Goal: Information Seeking & Learning: Check status

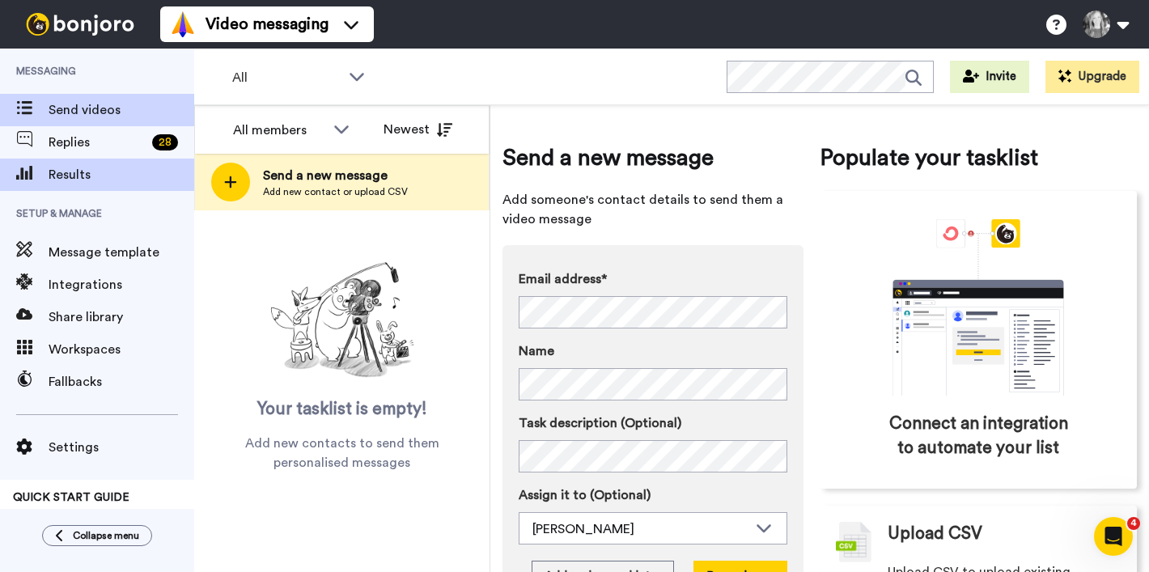
click at [130, 171] on span "Results" at bounding box center [122, 174] width 146 height 19
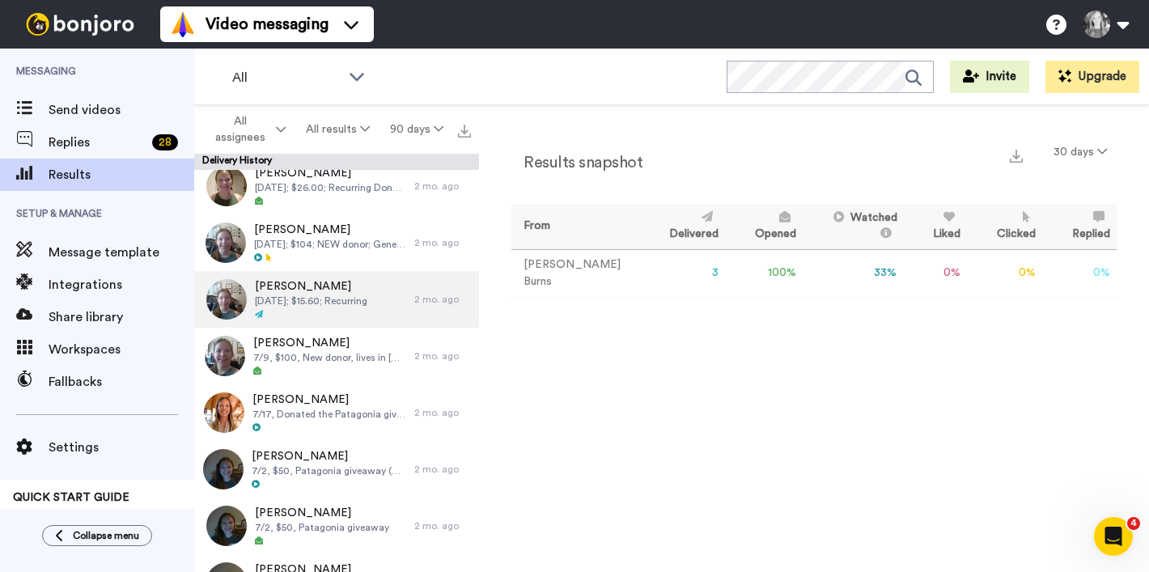
scroll to position [1013, 0]
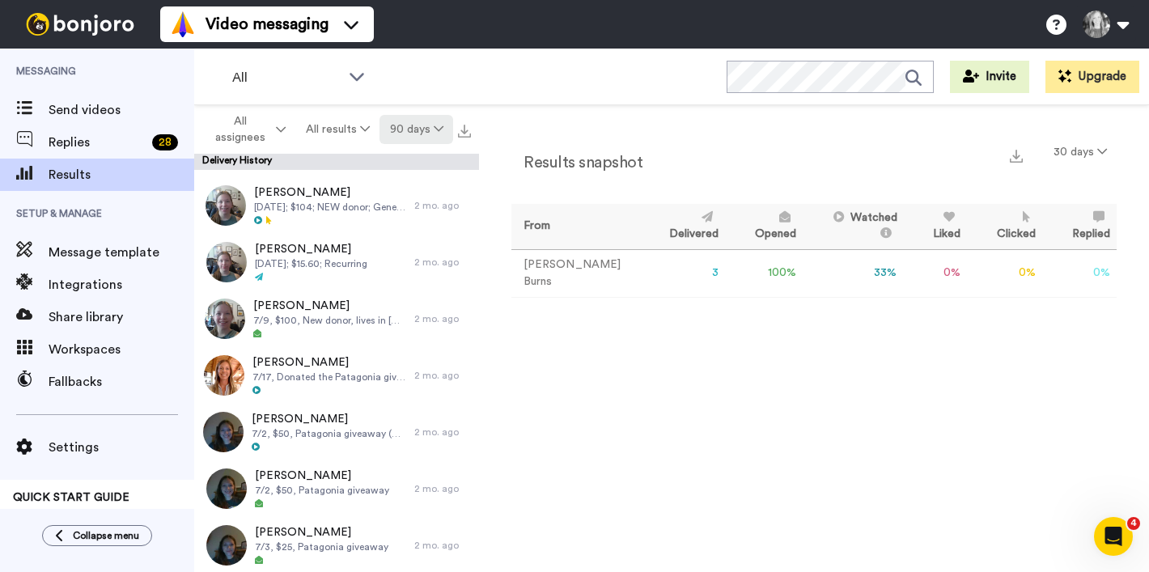
click at [418, 131] on button "90 days" at bounding box center [417, 129] width 74 height 29
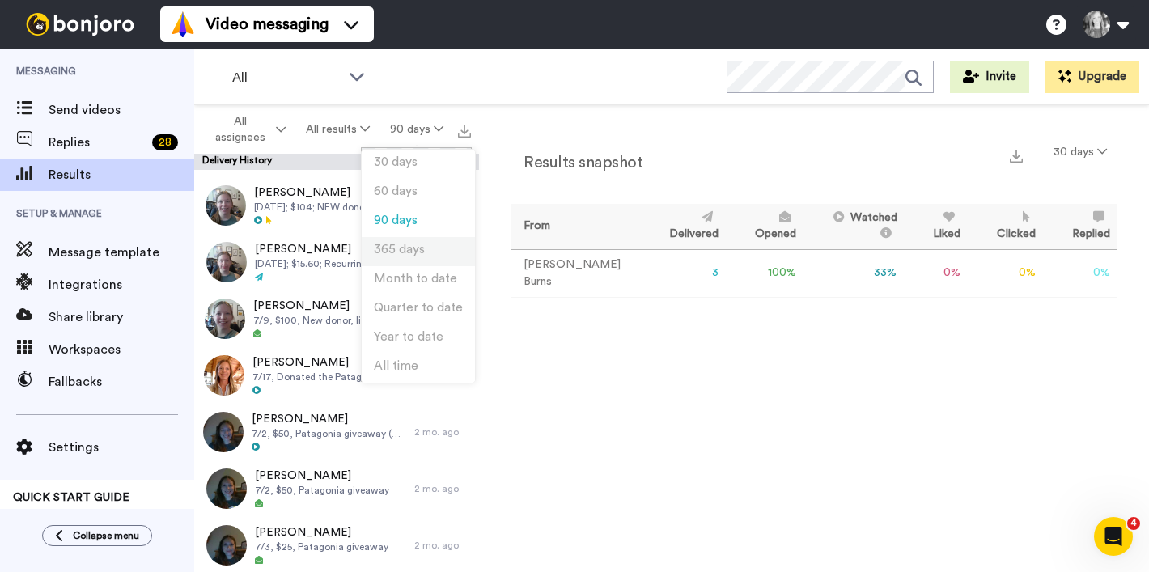
click at [383, 253] on span "365 days" at bounding box center [399, 250] width 51 height 12
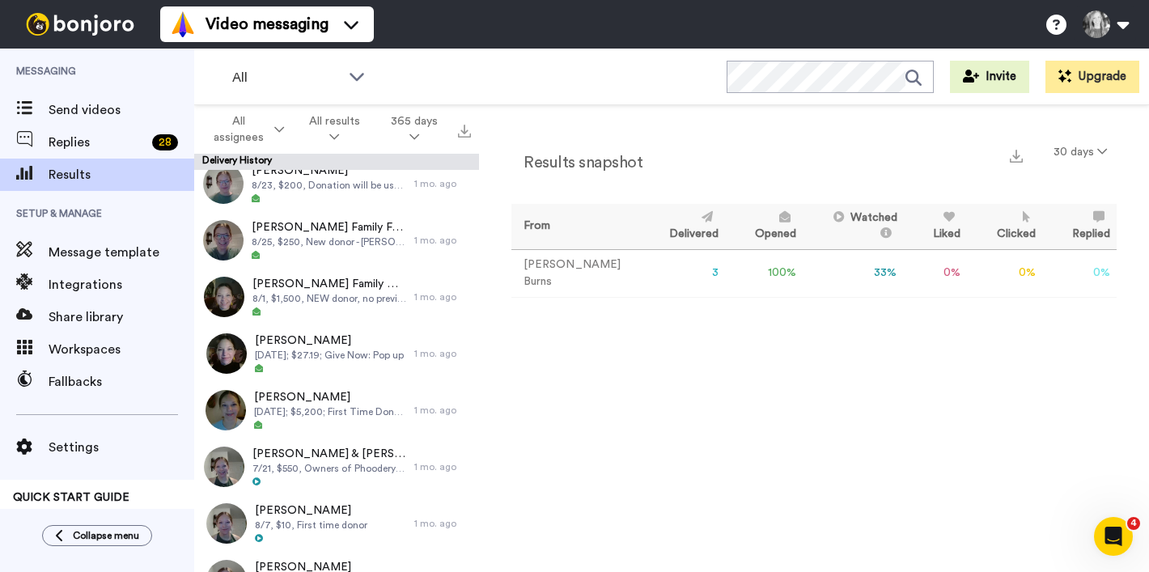
scroll to position [351, 0]
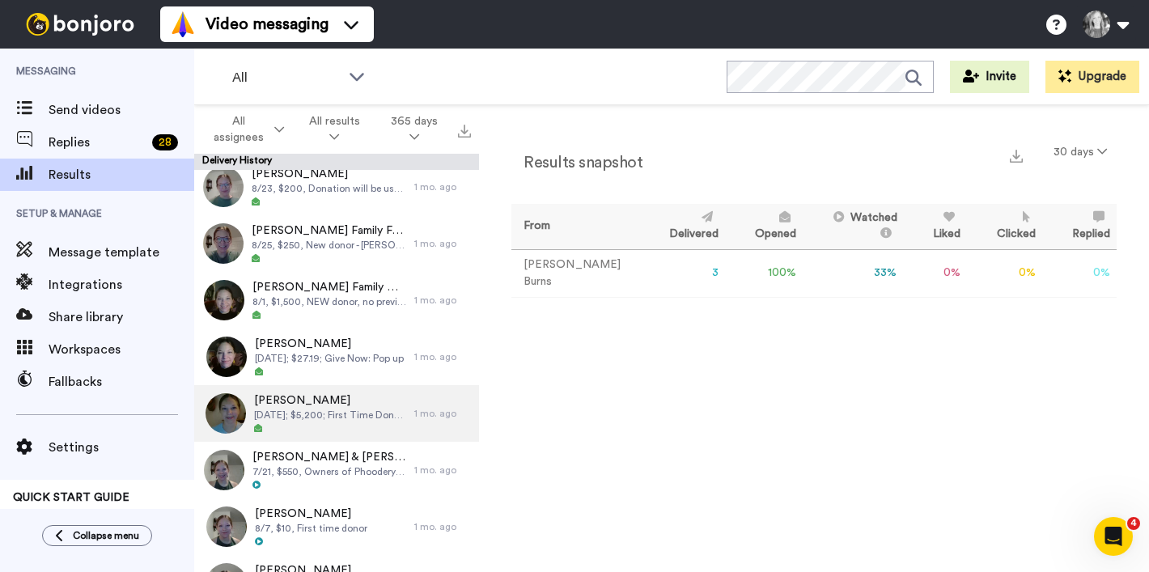
click at [287, 404] on span "[PERSON_NAME]" at bounding box center [330, 401] width 152 height 16
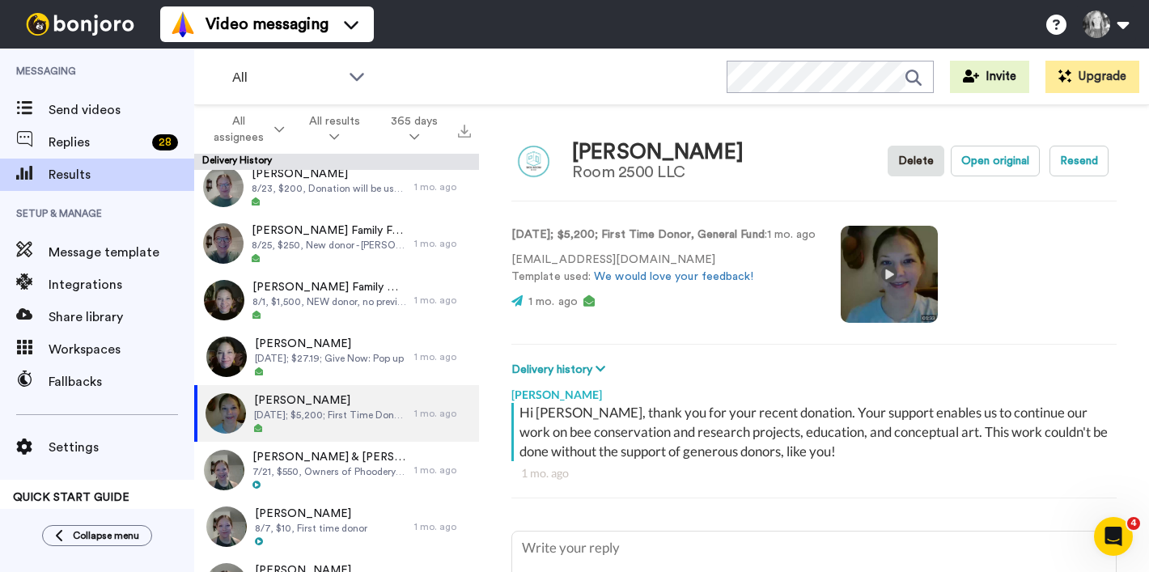
click at [921, 274] on video at bounding box center [889, 274] width 97 height 97
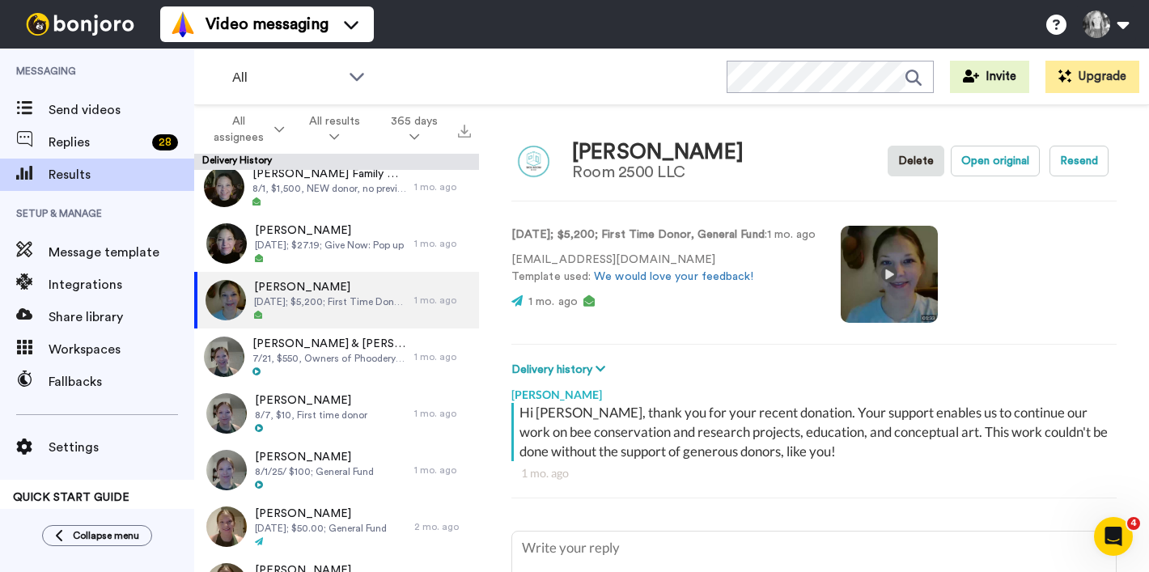
scroll to position [470, 0]
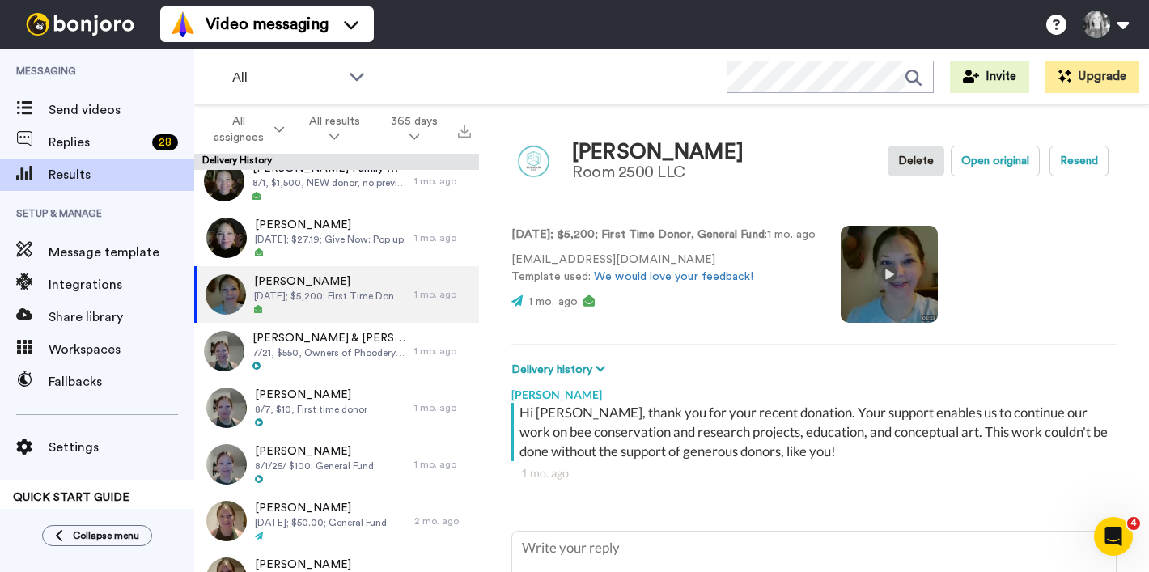
click at [922, 274] on video at bounding box center [889, 274] width 97 height 97
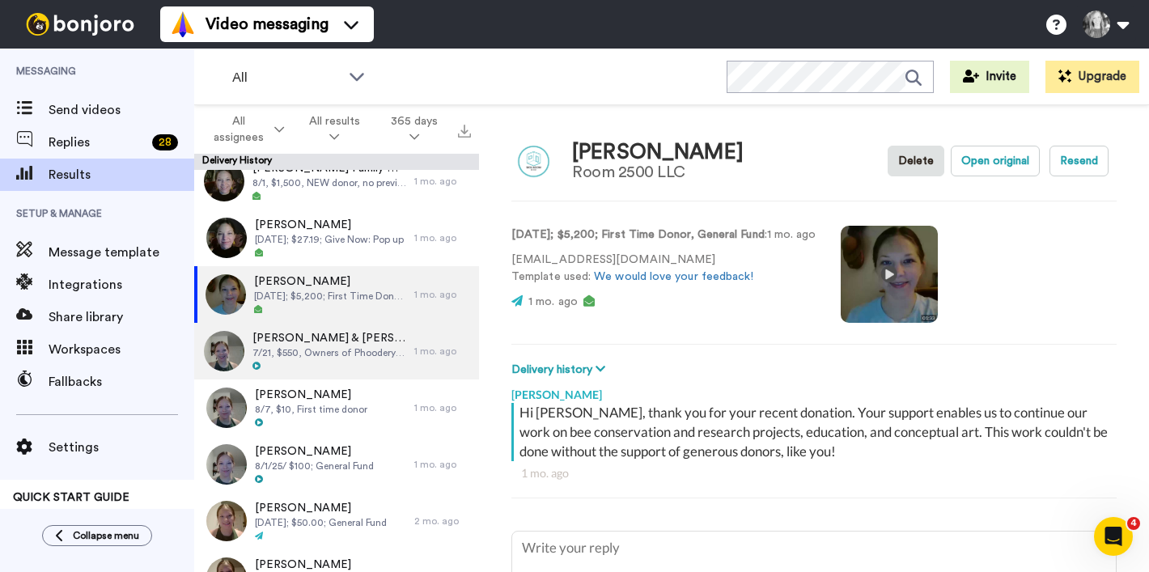
click at [338, 348] on span "7/21, $550, Owners of Phoodery who hosted the pints for a purpose event on [DAT…" at bounding box center [330, 352] width 154 height 13
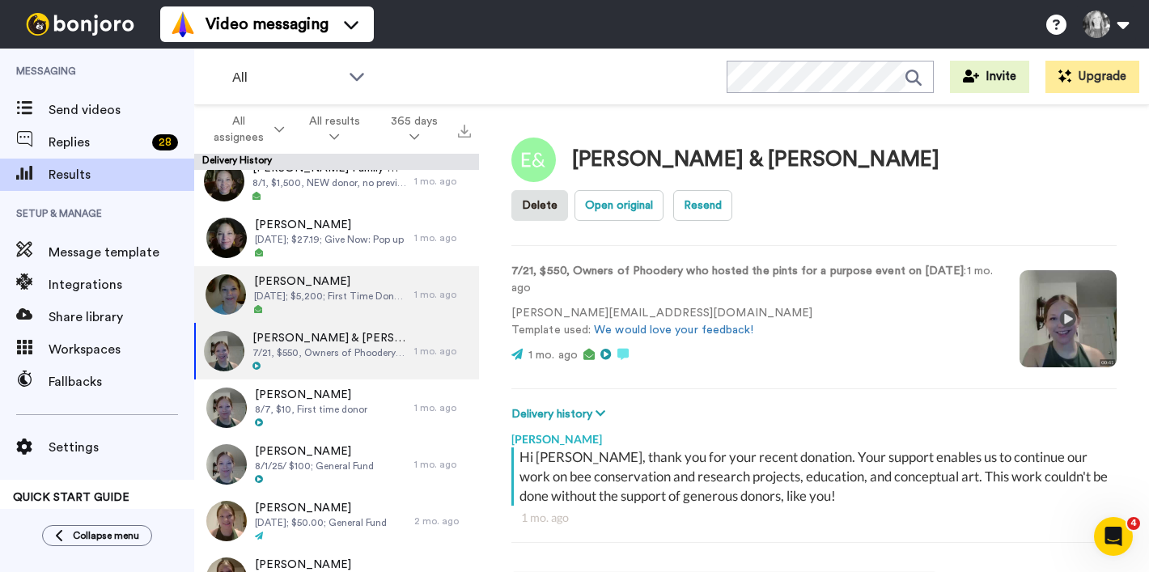
click at [331, 299] on span "[DATE]; $5,200; First Time Donor, General Fund" at bounding box center [330, 296] width 152 height 13
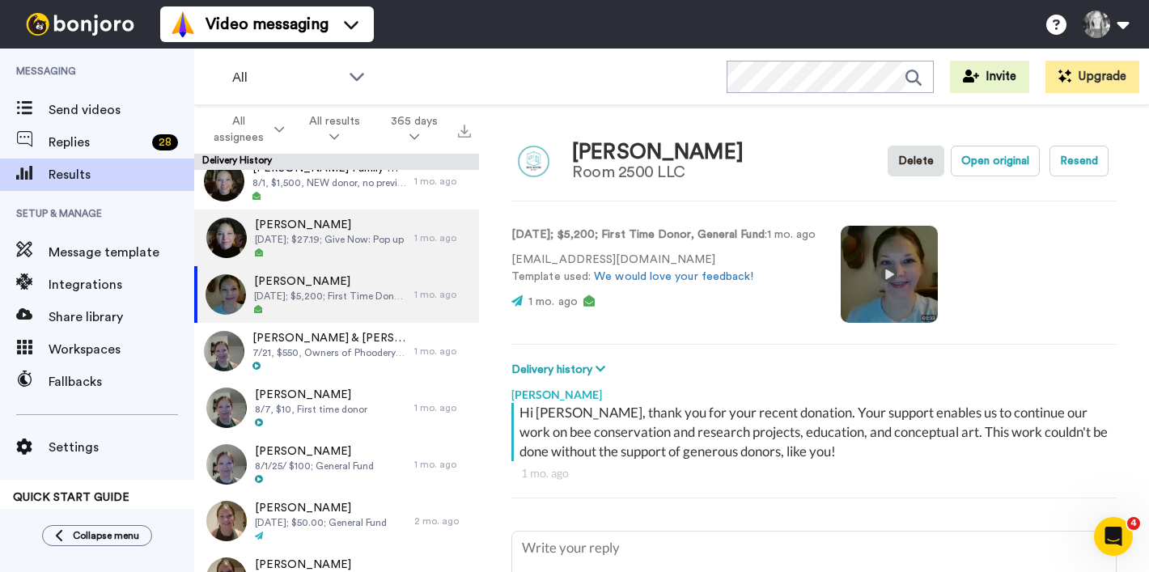
click at [340, 242] on span "[DATE]; $27.19; Give Now: Pop up" at bounding box center [329, 239] width 149 height 13
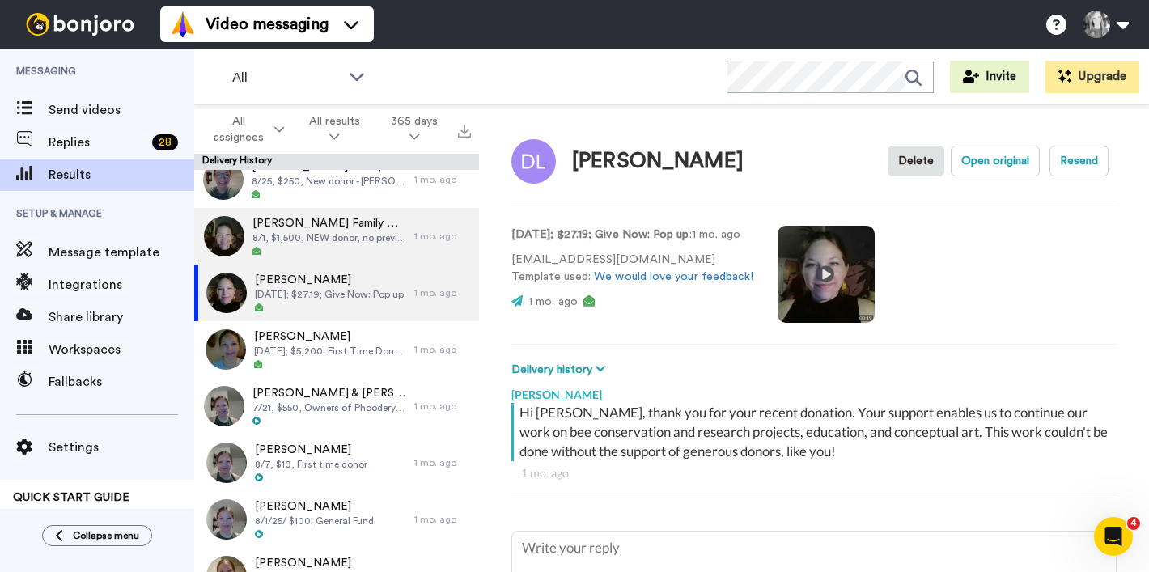
scroll to position [418, 0]
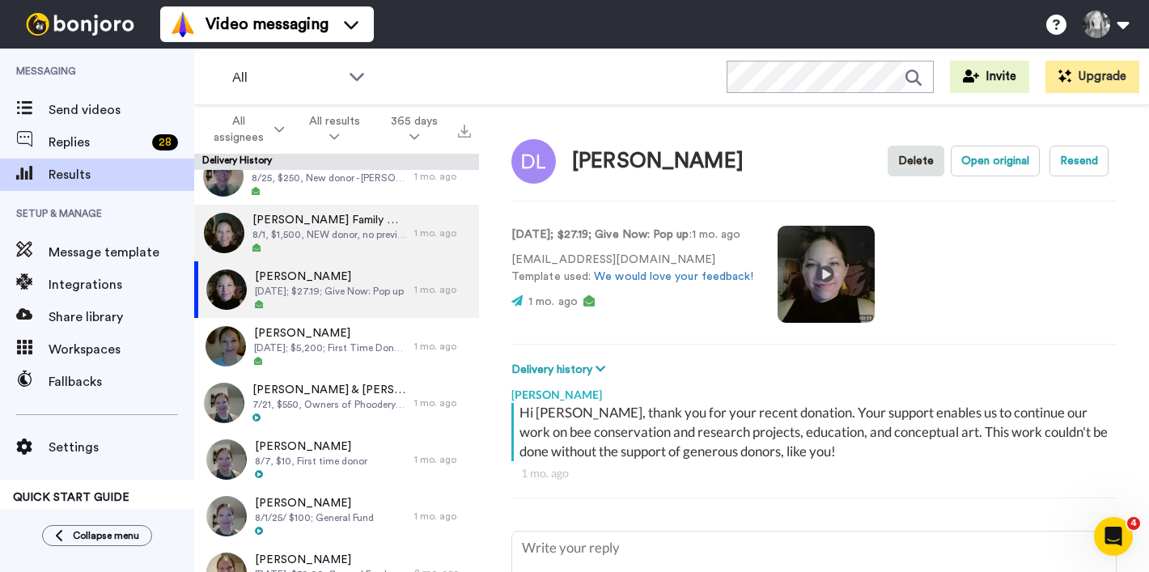
click at [340, 242] on div "[PERSON_NAME] Family Giving 8/1, $1,500, NEW donor, no previous connection - In…" at bounding box center [330, 233] width 154 height 42
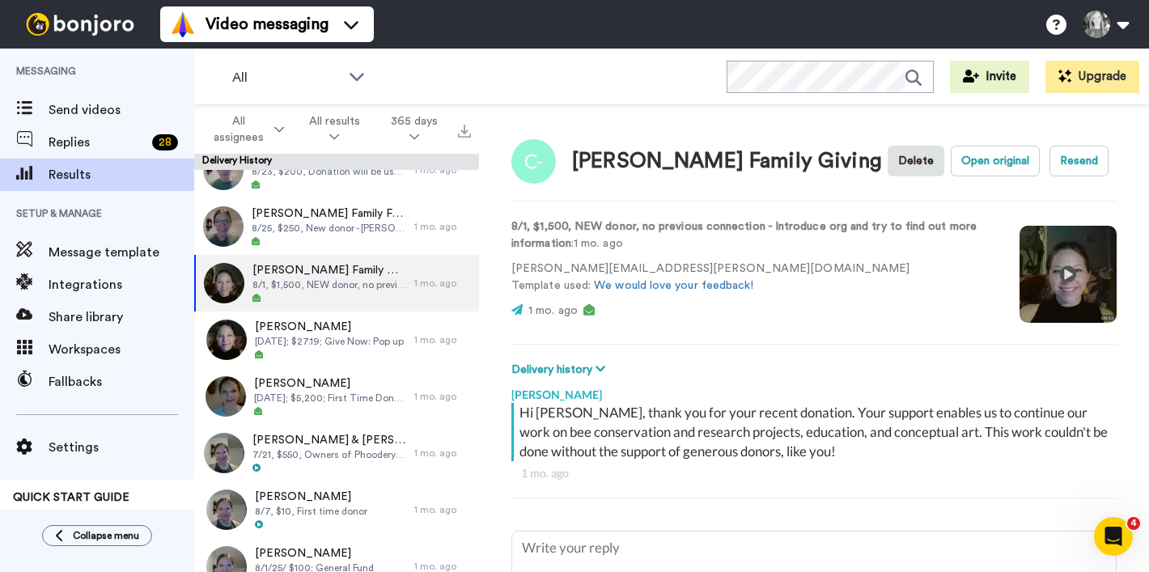
scroll to position [355, 0]
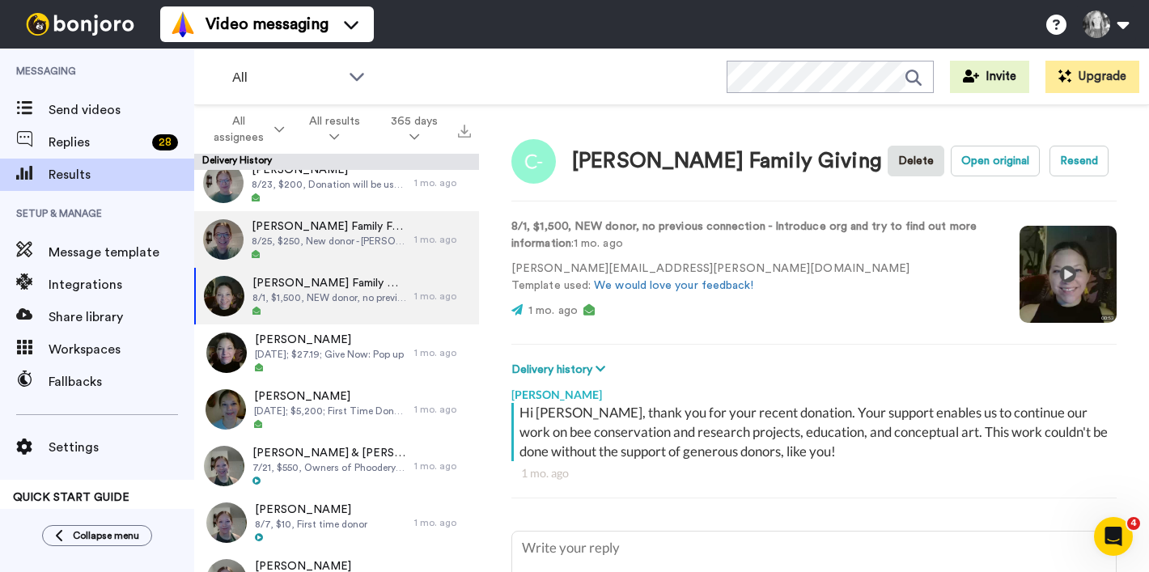
click at [340, 242] on span "8/25, $250, New donor - [PERSON_NAME] was [PERSON_NAME] earth month keynote spe…" at bounding box center [329, 241] width 155 height 13
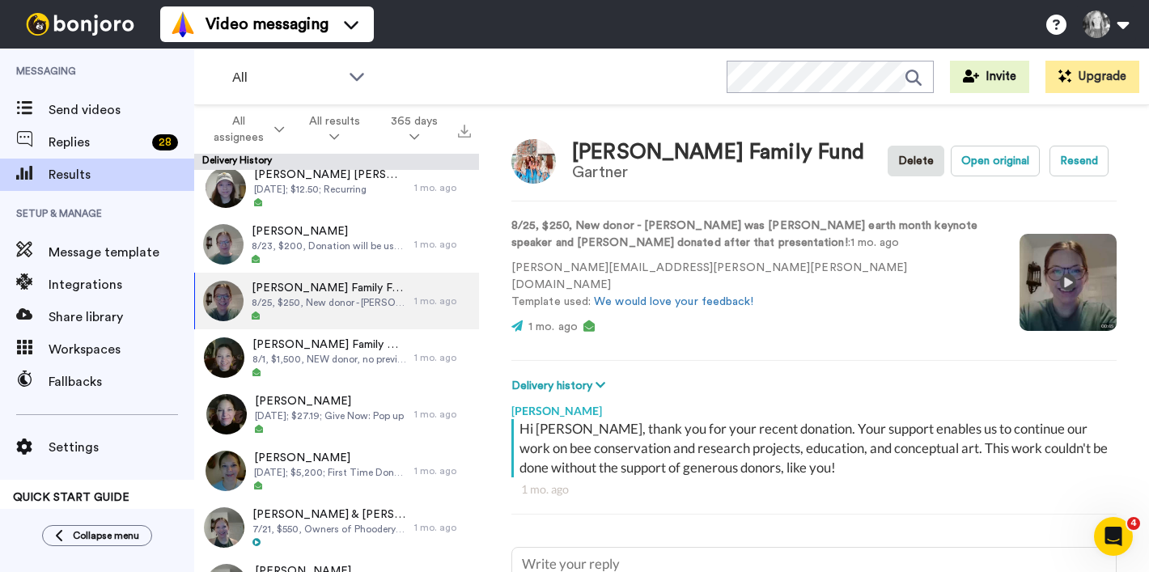
scroll to position [304, 0]
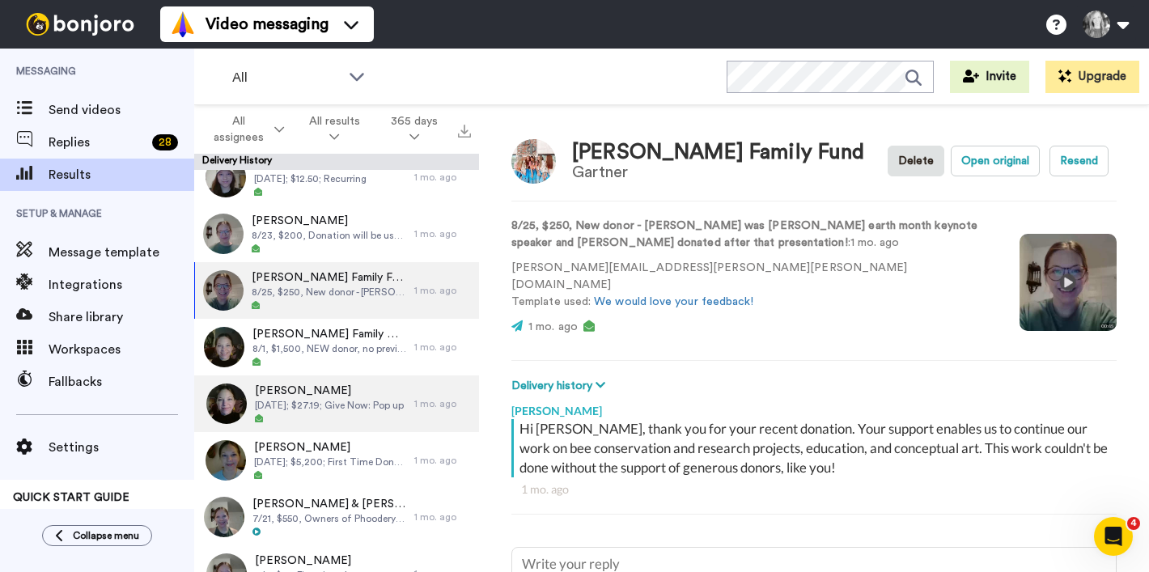
click at [342, 413] on div "[PERSON_NAME] [DATE]; $27.19; Give Now: Pop up" at bounding box center [329, 404] width 149 height 42
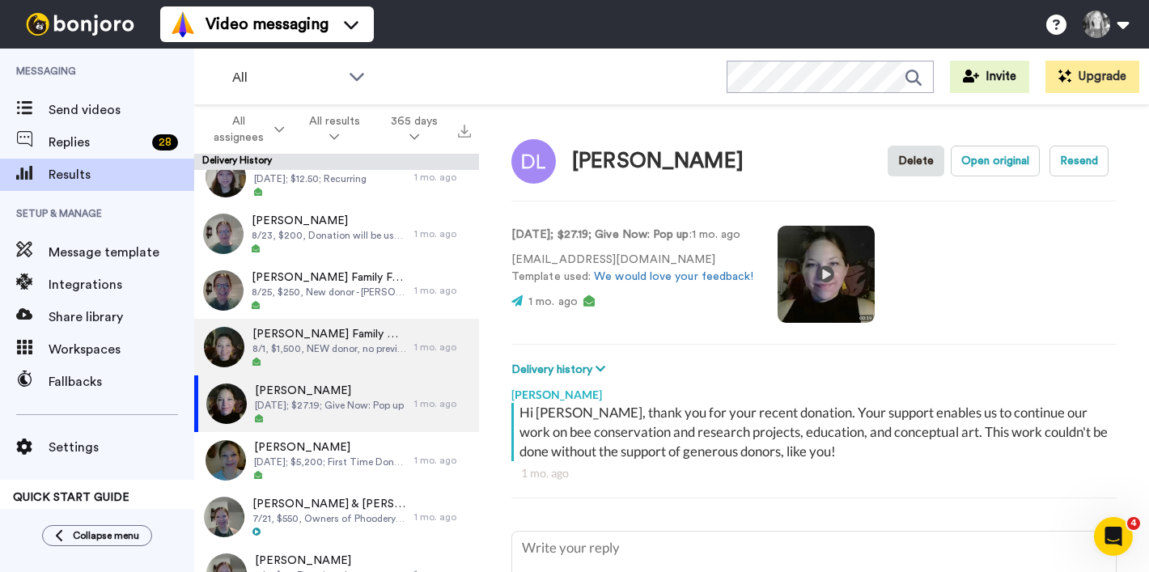
click at [344, 326] on span "[PERSON_NAME] Family Giving" at bounding box center [330, 334] width 154 height 16
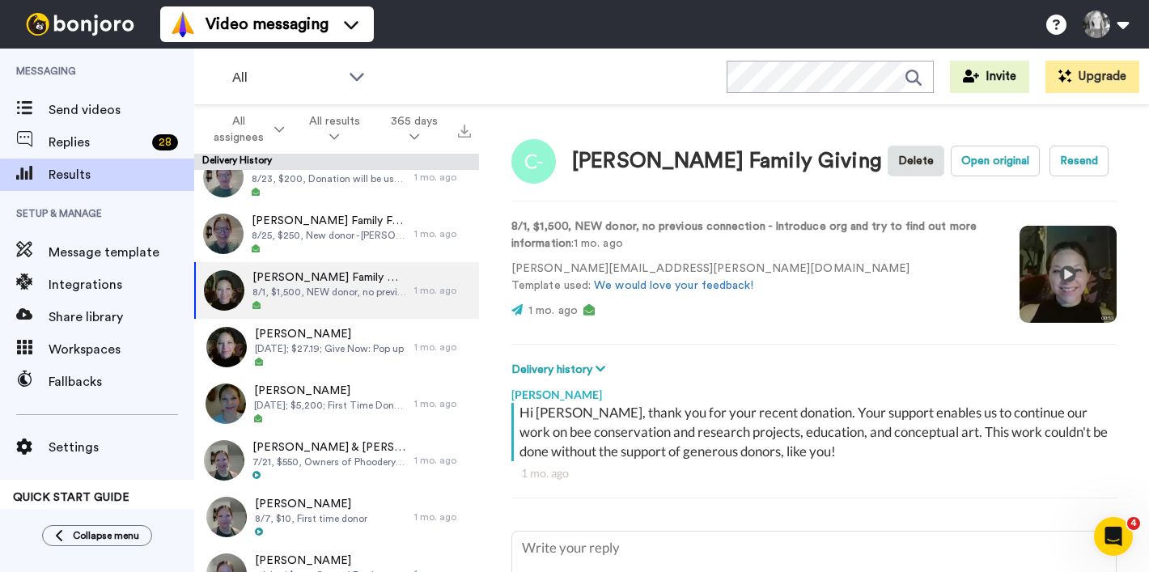
scroll to position [350, 0]
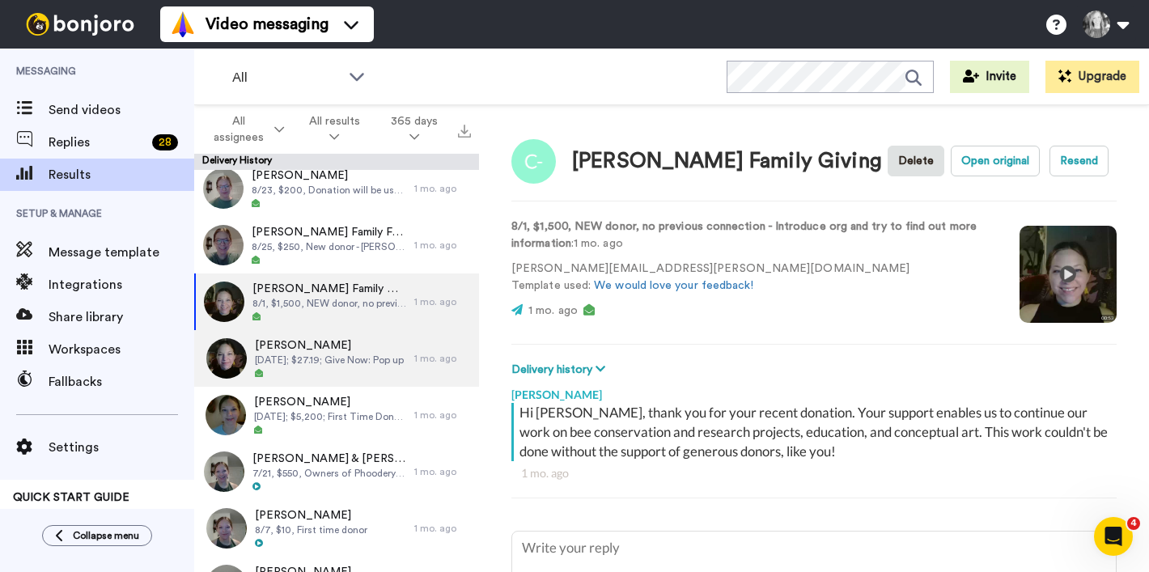
click at [327, 361] on span "[DATE]; $27.19; Give Now: Pop up" at bounding box center [329, 360] width 149 height 13
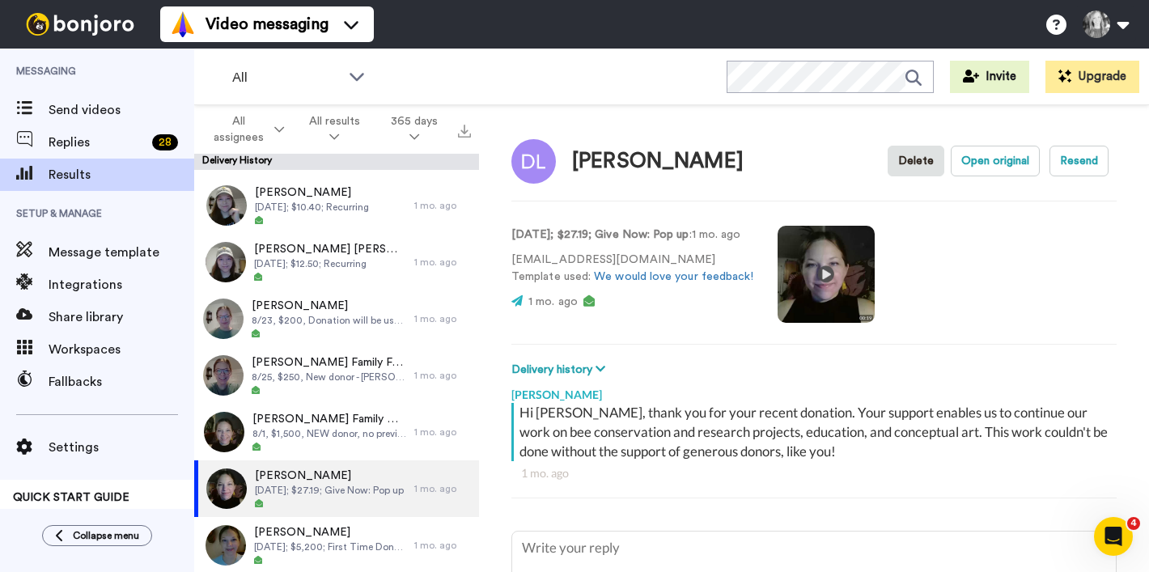
scroll to position [229, 0]
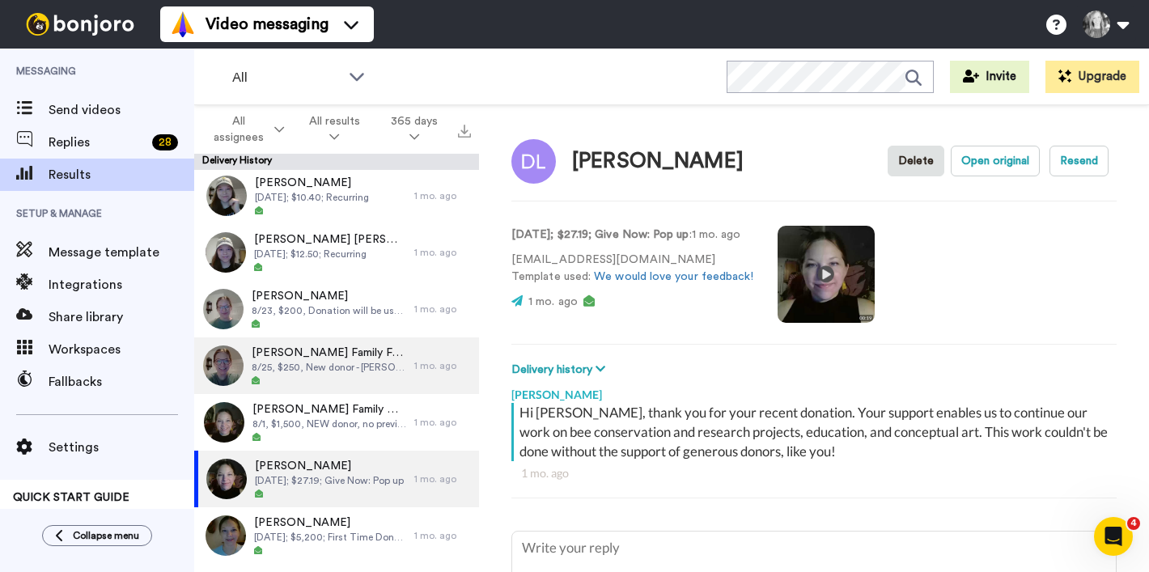
click at [296, 356] on span "[PERSON_NAME] Family Fund" at bounding box center [329, 353] width 155 height 16
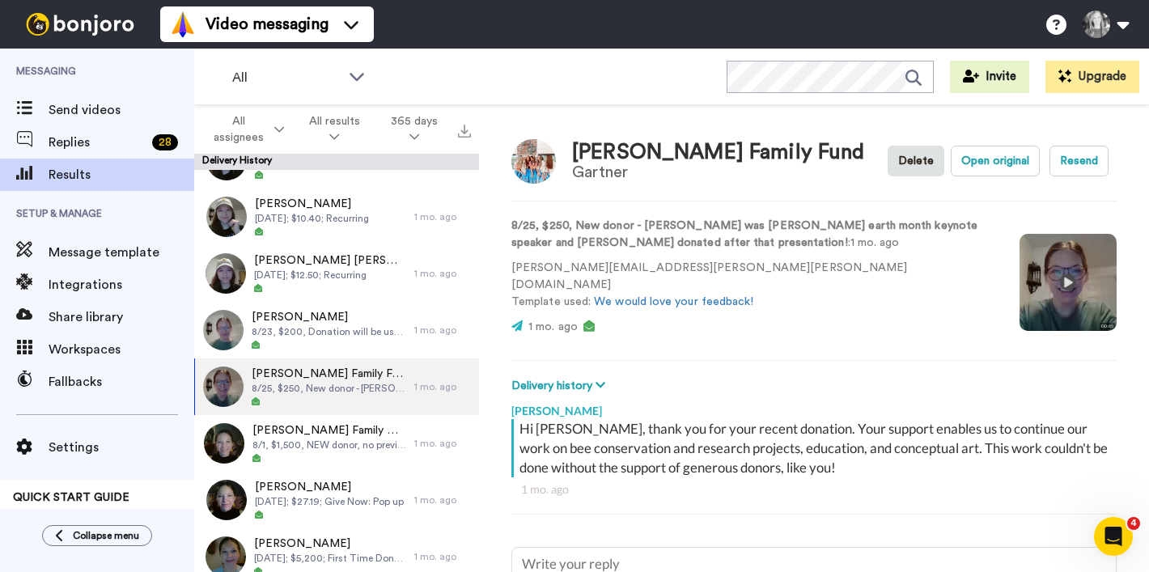
scroll to position [196, 0]
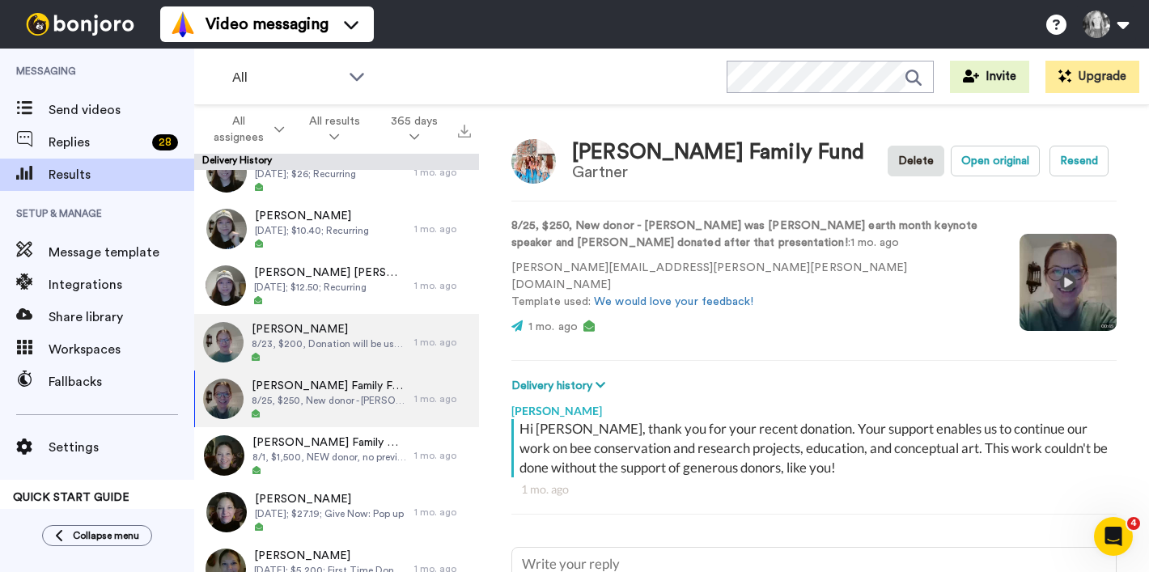
click at [326, 344] on span "8/23, $200, Donation will be used for a fancy pair of binoculars to view bison!…" at bounding box center [329, 344] width 155 height 13
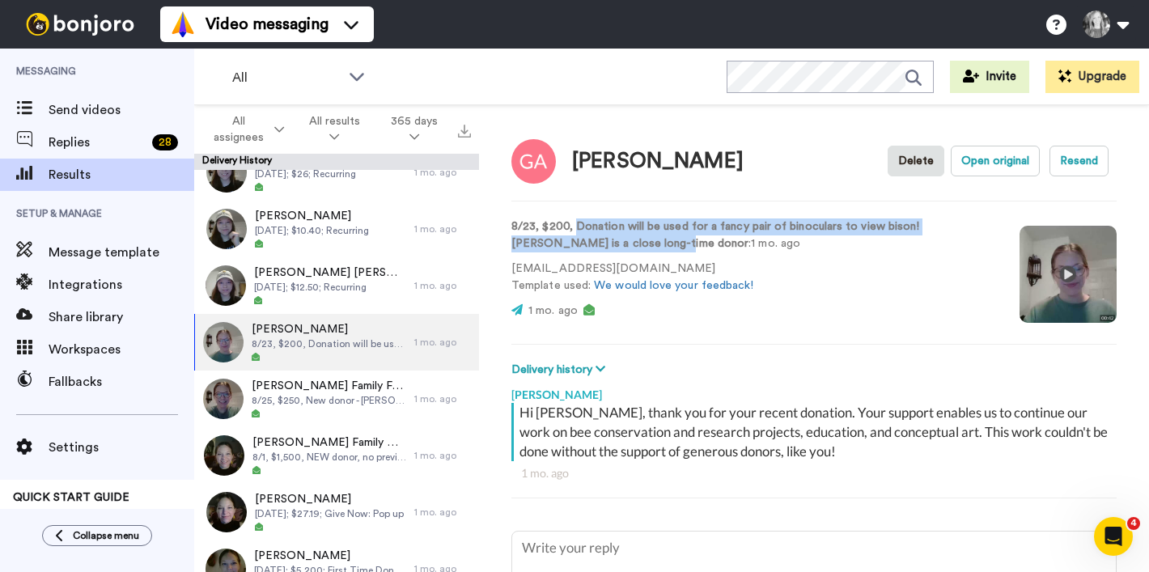
drag, startPoint x: 697, startPoint y: 244, endPoint x: 582, endPoint y: 229, distance: 116.0
click at [582, 229] on p "8/23, $200, Donation will be used for a fancy pair of binoculars to view bison!…" at bounding box center [754, 236] width 484 height 34
copy strong "Donation will be used for a fancy pair of binoculars to view bison! [PERSON_NAM…"
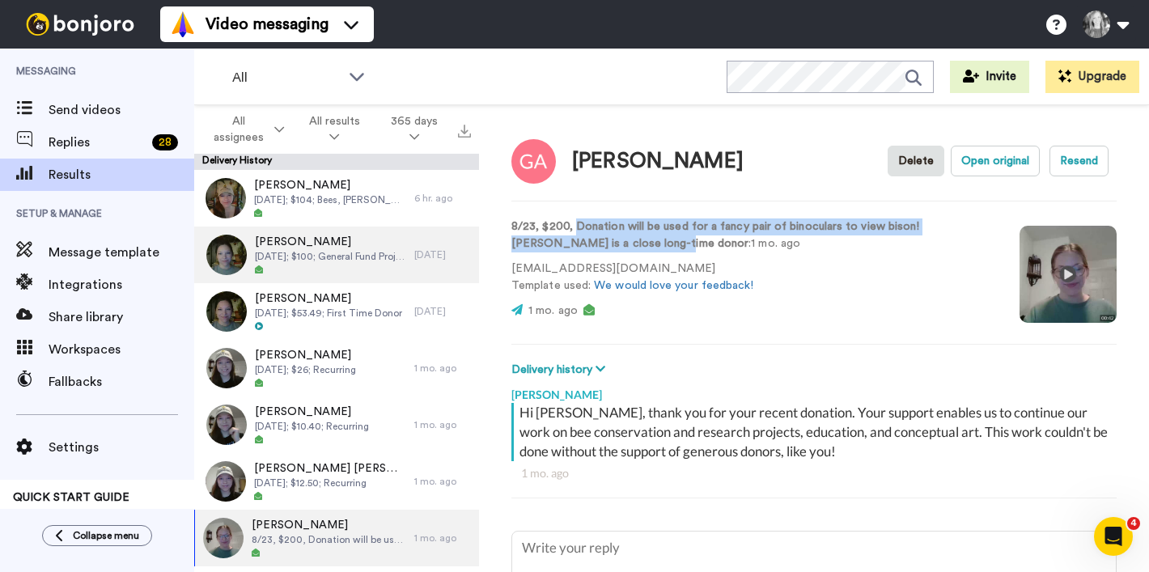
click at [323, 259] on span "[DATE]; $100; General Fund Project" at bounding box center [330, 256] width 151 height 13
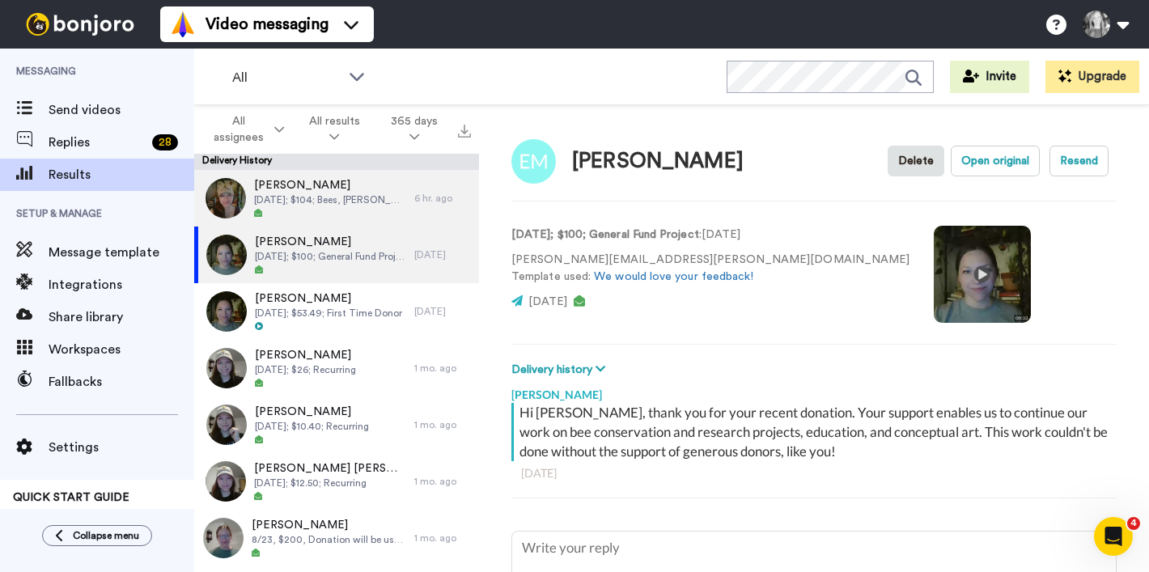
click at [290, 202] on span "[DATE]; $104; Bees, [PERSON_NAME], Bears" at bounding box center [330, 199] width 152 height 13
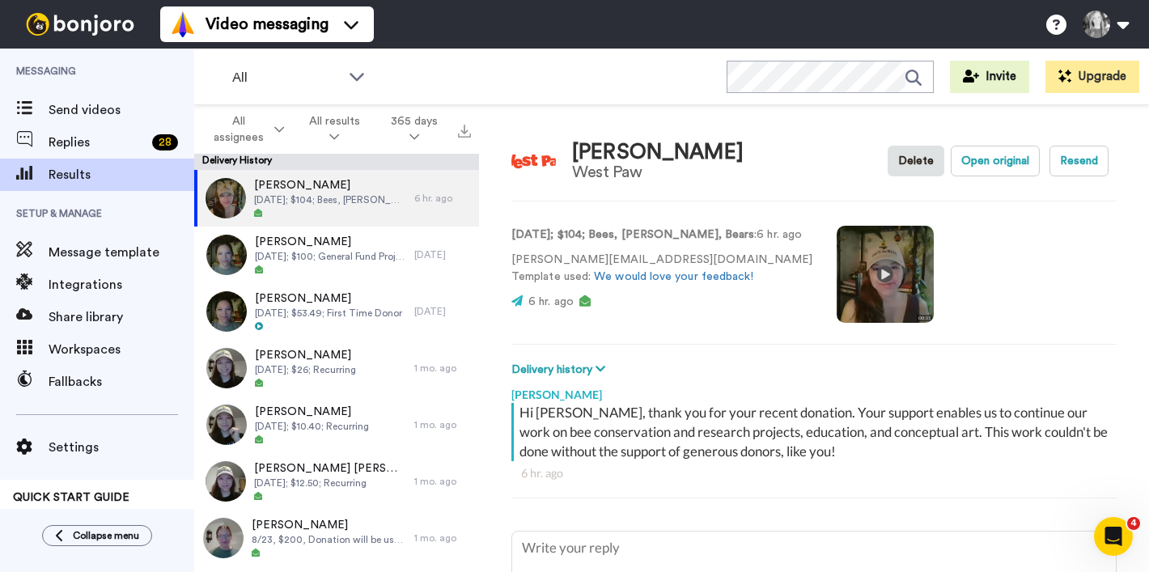
click at [845, 270] on video at bounding box center [885, 274] width 97 height 97
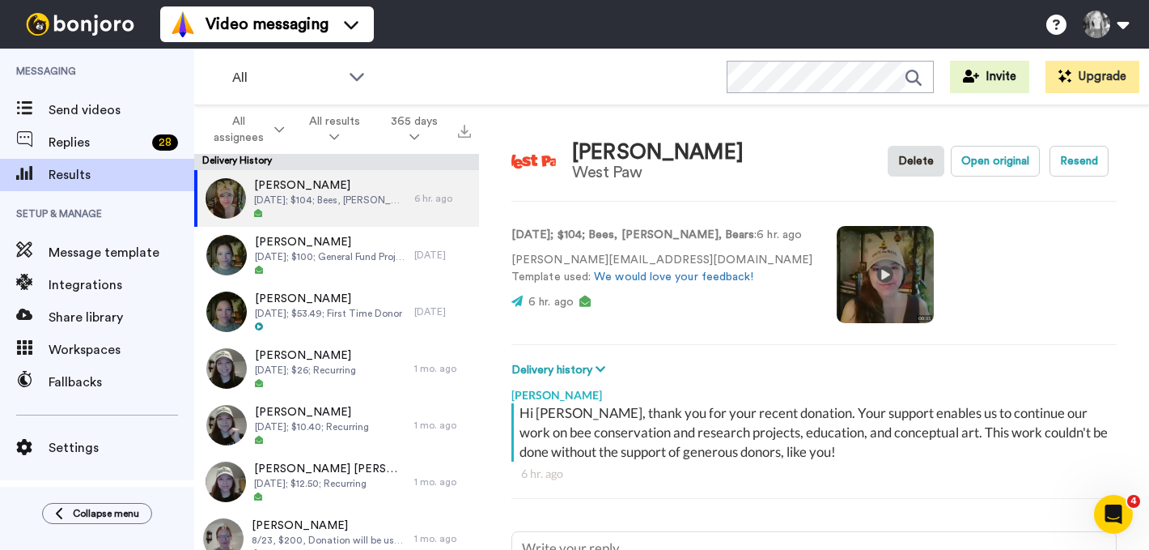
type textarea "x"
